Goal: Information Seeking & Learning: Learn about a topic

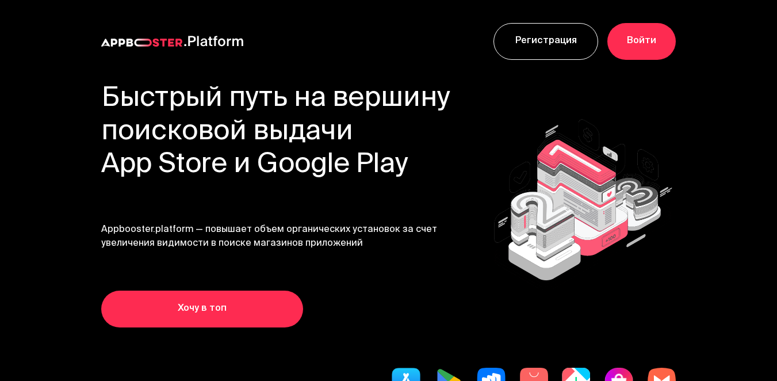
click at [301, 182] on h1 "Быстрый путь на вершину поисковой выдачи App Store и Google Play" at bounding box center [276, 132] width 350 height 99
drag, startPoint x: 740, startPoint y: 36, endPoint x: 770, endPoint y: 15, distance: 35.9
click at [742, 35] on div "Регистрация Войти" at bounding box center [388, 41] width 777 height 83
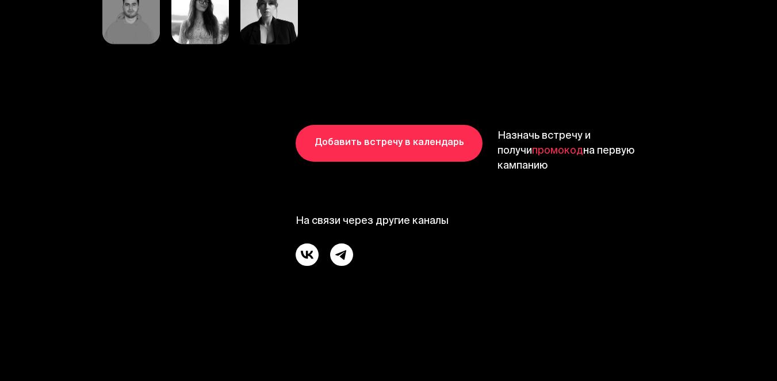
scroll to position [6370, 0]
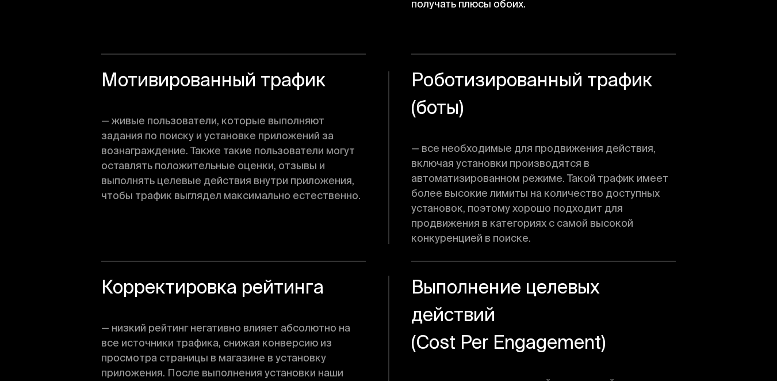
scroll to position [6807, 0]
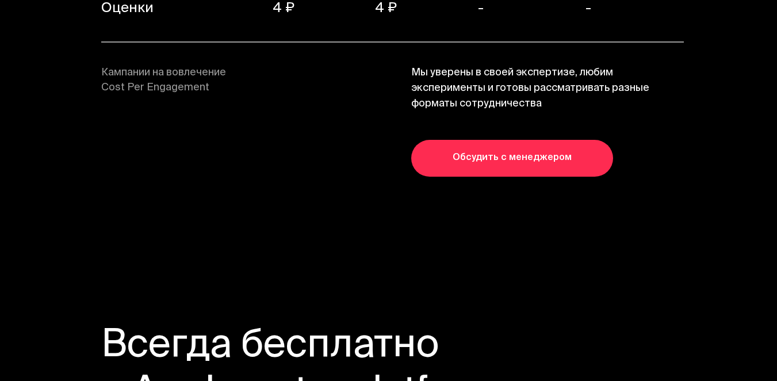
drag, startPoint x: 488, startPoint y: 271, endPoint x: 495, endPoint y: 371, distance: 100.3
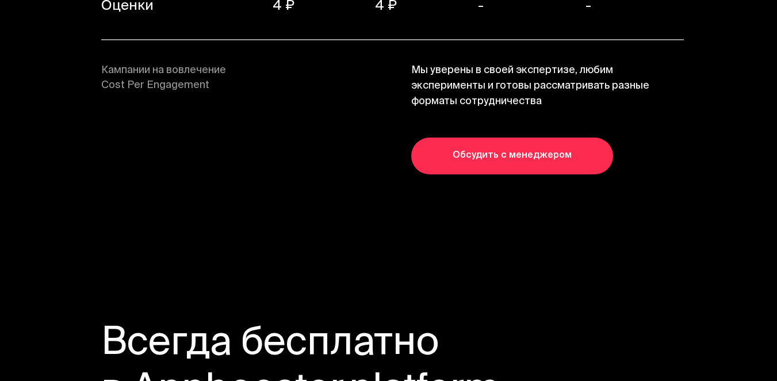
click at [496, 67] on span "Мы уверены в своей экспертизе, любим эксперименты и готовы рассматривать разные…" at bounding box center [543, 86] width 265 height 47
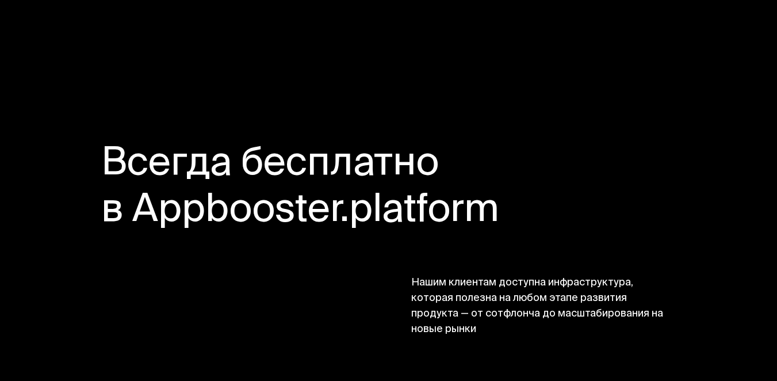
scroll to position [8824, 0]
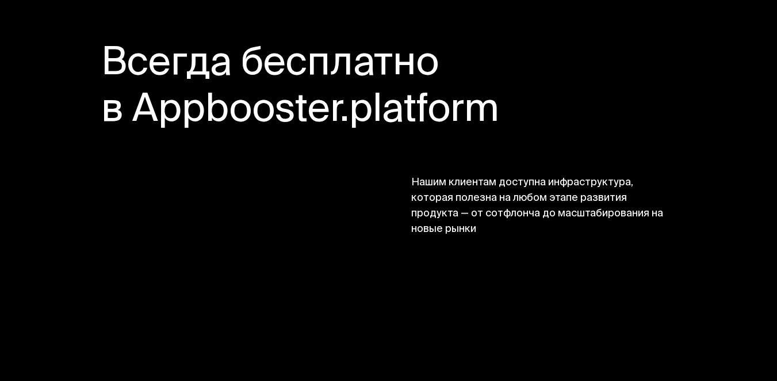
drag, startPoint x: 519, startPoint y: 169, endPoint x: 602, endPoint y: 213, distance: 94.7
click at [602, 213] on span "Нашим клиентам доступна инфраструктура, которая полезна на любом этапе развития…" at bounding box center [543, 206] width 265 height 62
drag, startPoint x: 706, startPoint y: 274, endPoint x: 732, endPoint y: 271, distance: 26.0
click at [706, 274] on section "Всегда бесплатно в Appbooster.platform Нашим клиентам доступна инфраструктура, …" at bounding box center [388, 139] width 777 height 343
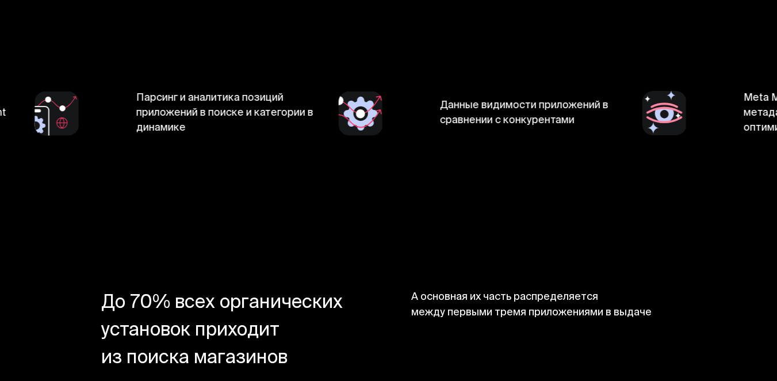
scroll to position [539, 0]
